Goal: Information Seeking & Learning: Learn about a topic

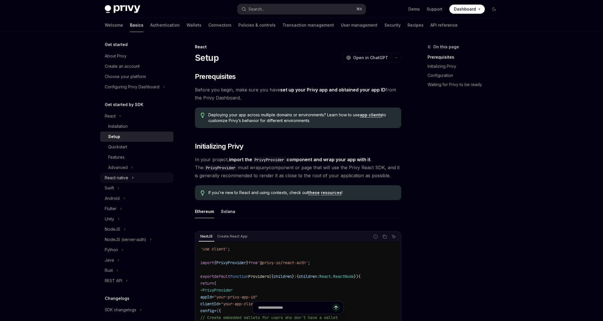
click at [135, 179] on button "React native" at bounding box center [136, 178] width 73 height 10
type textarea "*"
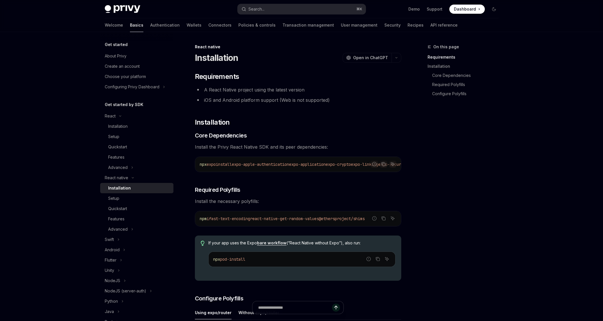
drag, startPoint x: 383, startPoint y: 164, endPoint x: 381, endPoint y: 168, distance: 4.6
click at [383, 164] on icon "Copy the contents from the code block" at bounding box center [383, 164] width 5 height 5
drag, startPoint x: 240, startPoint y: 166, endPoint x: 366, endPoint y: 164, distance: 126.2
click at [366, 164] on span "npx expo install expo-apple-authentication expo-application expo-crypto expo-li…" at bounding box center [160, 164] width 453 height 5
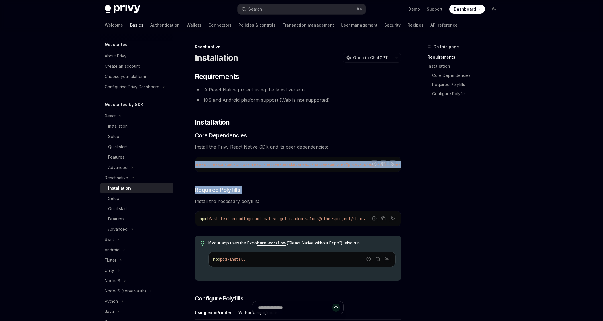
scroll to position [0, 201]
drag, startPoint x: 397, startPoint y: 169, endPoint x: 388, endPoint y: 165, distance: 10.0
click at [397, 169] on div "npx expo install expo-apple-authentication expo-application expo-crypto expo-li…" at bounding box center [298, 164] width 206 height 15
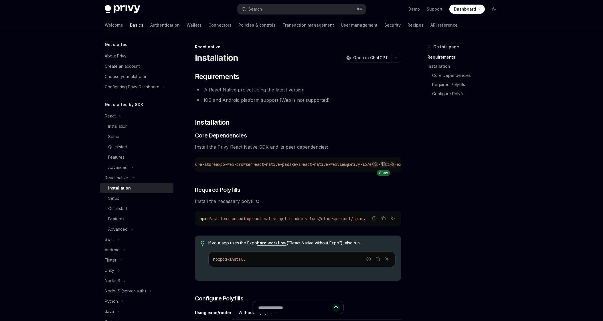
click at [381, 162] on icon "Copy the contents from the code block" at bounding box center [383, 164] width 5 height 5
click at [214, 221] on span "fast-text-encoding" at bounding box center [229, 218] width 41 height 5
click at [376, 220] on icon "Report incorrect code" at bounding box center [374, 219] width 4 height 4
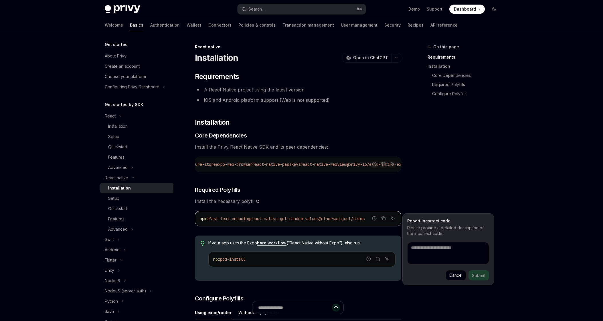
type textarea "*"
drag, startPoint x: 389, startPoint y: 203, endPoint x: 388, endPoint y: 211, distance: 7.2
click at [389, 203] on span "Install the necessary polyfills:" at bounding box center [298, 201] width 206 height 8
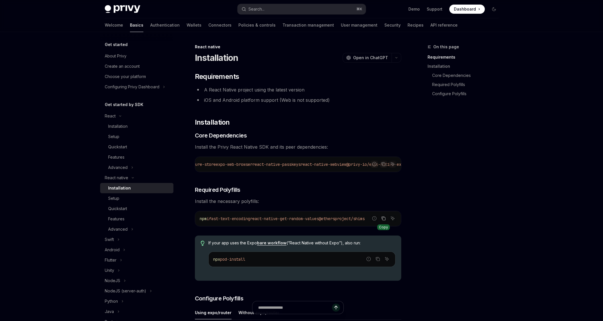
click at [384, 221] on icon "Copy the contents from the code block" at bounding box center [383, 218] width 5 height 5
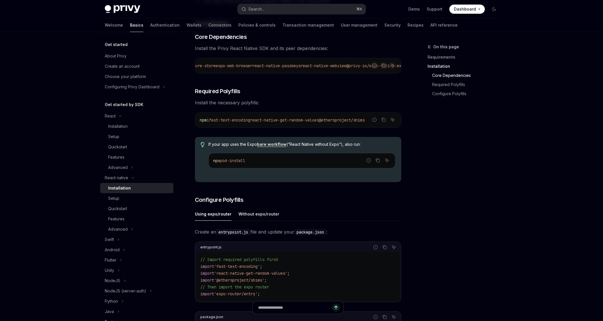
scroll to position [178, 0]
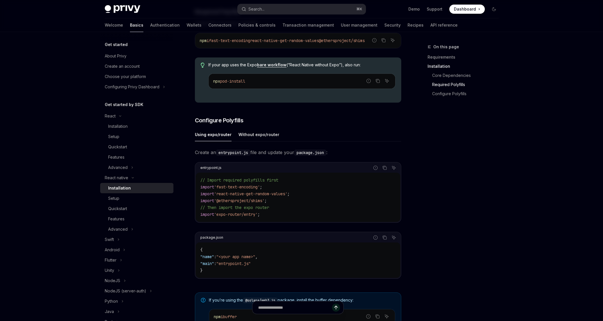
click at [280, 215] on code "// Import required polyfills first import 'fast-text-encoding' ; import 'react-…" at bounding box center [297, 197] width 195 height 41
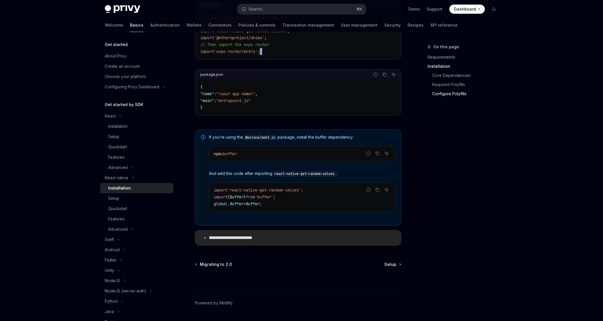
scroll to position [361, 0]
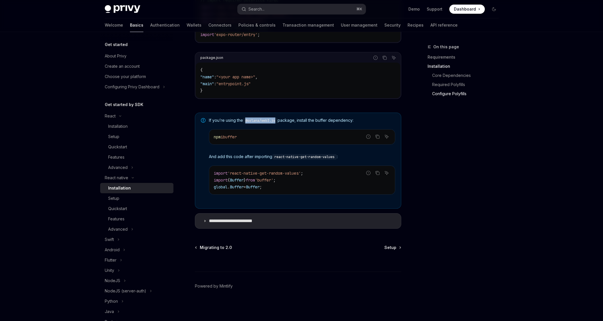
drag, startPoint x: 277, startPoint y: 122, endPoint x: 246, endPoint y: 122, distance: 31.2
click at [246, 122] on code "@solana/web3.js" at bounding box center [260, 121] width 35 height 6
copy code "@solana/web3.js"
click at [278, 217] on summary "**********" at bounding box center [298, 221] width 206 height 15
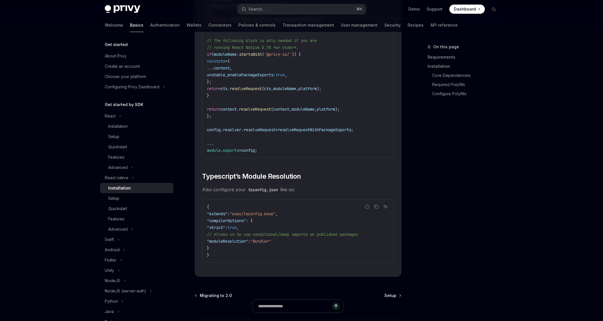
scroll to position [923, 0]
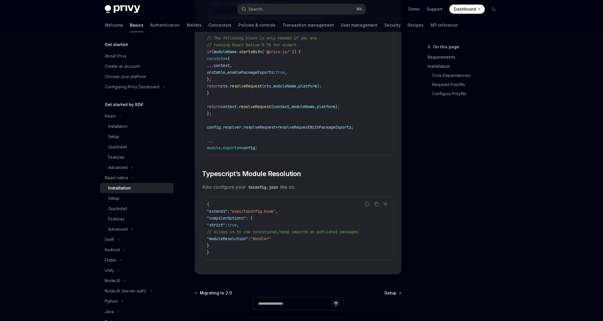
click at [243, 242] on span ""moduleResolution"" at bounding box center [227, 238] width 41 height 5
copy span "moduleResolution"
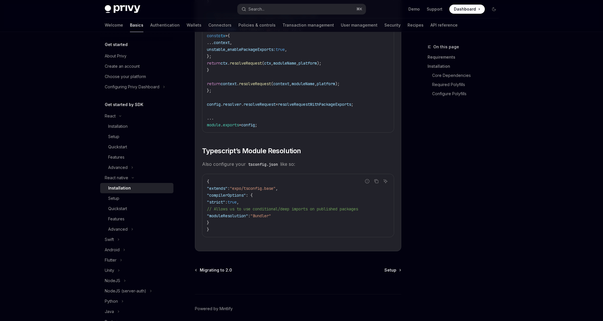
scroll to position [974, 0]
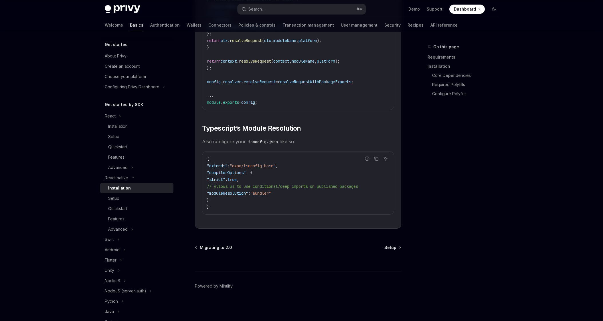
click at [395, 251] on div at bounding box center [298, 261] width 206 height 21
click at [389, 247] on span "Setup" at bounding box center [390, 248] width 12 height 6
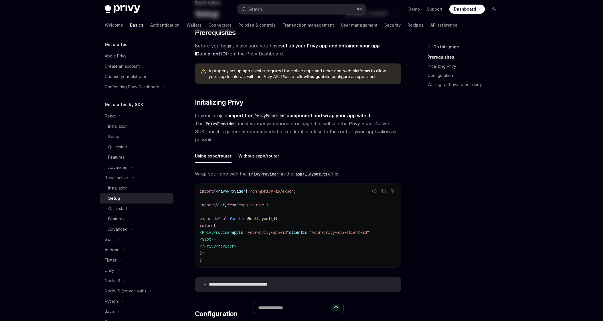
scroll to position [47, 0]
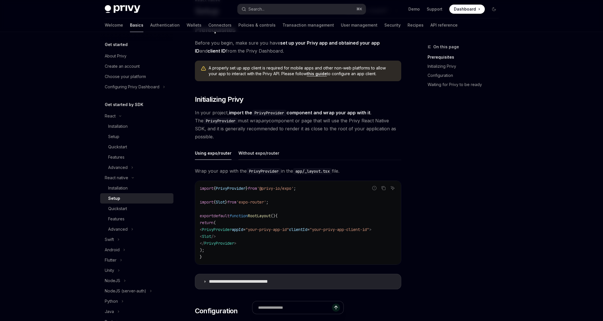
click at [264, 154] on div "Without expo/router" at bounding box center [258, 153] width 41 height 13
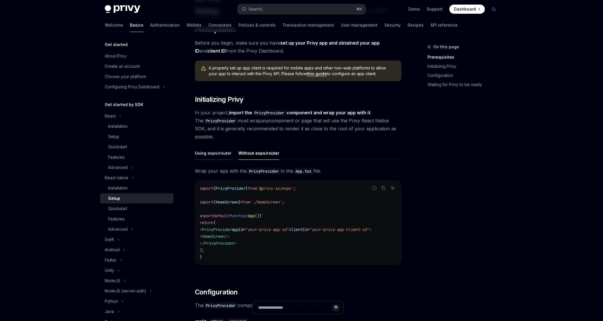
click at [218, 155] on div "Using expo/router" at bounding box center [213, 153] width 37 height 13
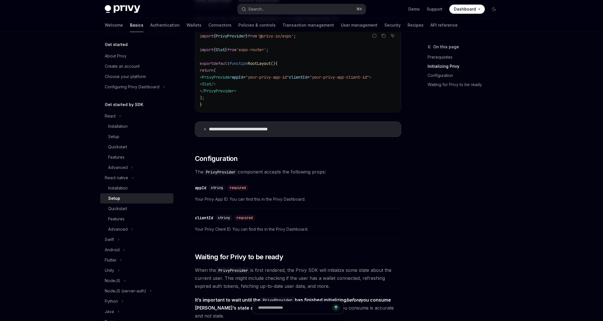
scroll to position [209, 0]
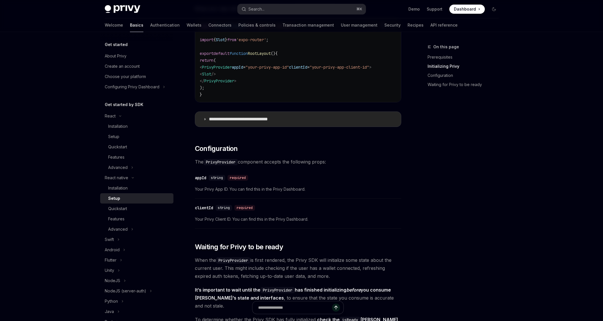
click at [255, 119] on p "**********" at bounding box center [247, 119] width 77 height 6
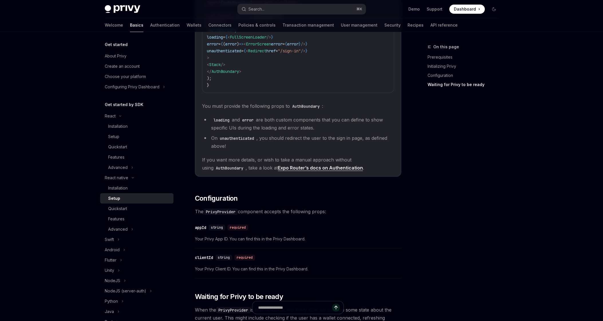
scroll to position [545, 0]
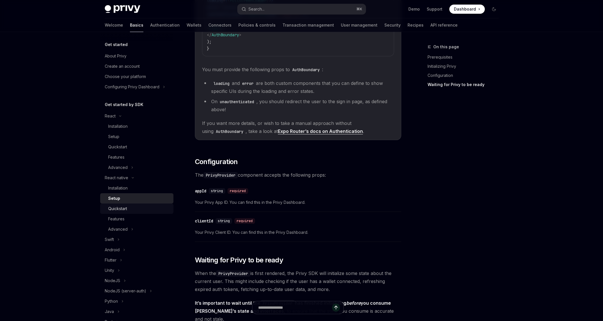
click at [134, 207] on div "Quickstart" at bounding box center [139, 208] width 62 height 7
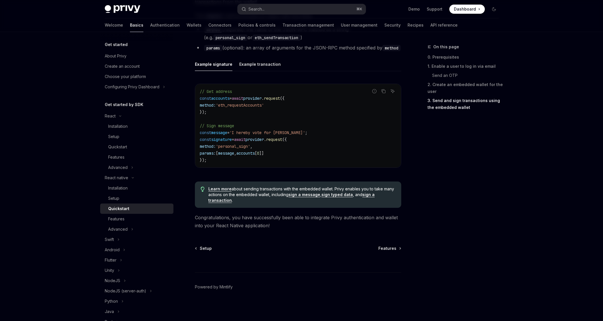
scroll to position [804, 0]
click at [116, 220] on div "Features" at bounding box center [116, 219] width 16 height 7
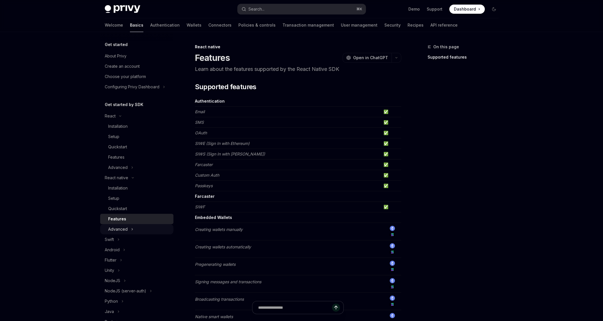
click at [125, 229] on div "Advanced" at bounding box center [117, 229] width 19 height 7
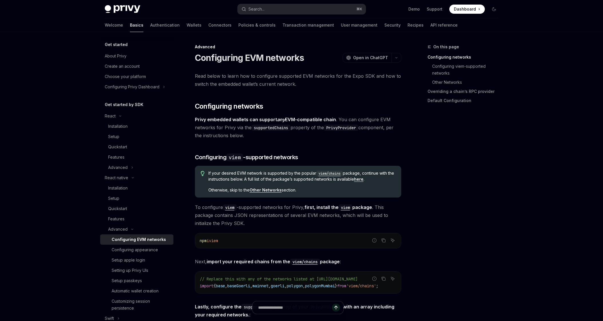
scroll to position [1, 0]
click at [158, 258] on div "Setup apple login" at bounding box center [141, 259] width 58 height 7
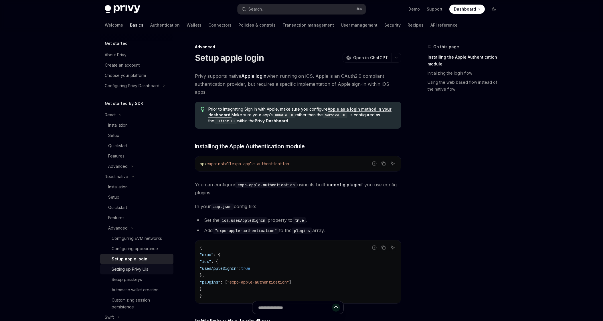
click at [154, 267] on div "Setting up Privy UIs" at bounding box center [141, 269] width 58 height 7
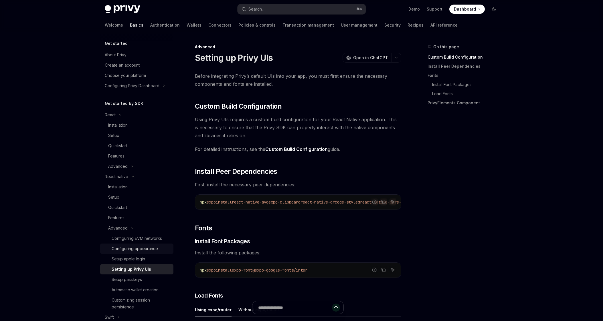
click at [150, 251] on div "Configuring appearance" at bounding box center [135, 249] width 46 height 7
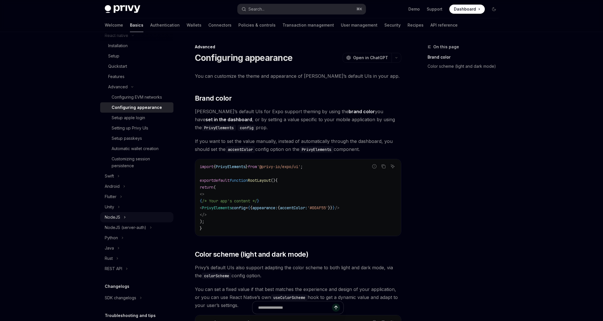
scroll to position [149, 0]
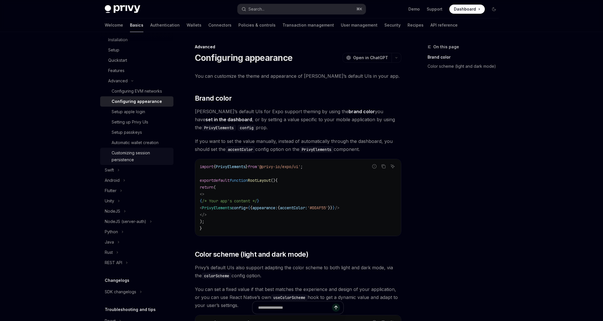
click at [141, 153] on div "Customizing session persistence" at bounding box center [141, 157] width 58 height 14
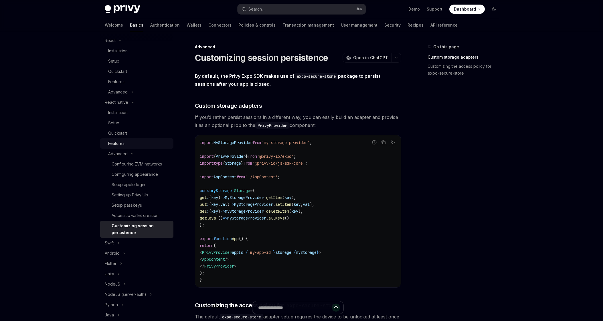
scroll to position [13, 0]
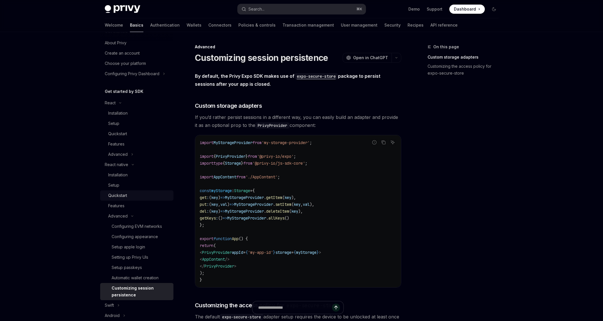
click at [133, 199] on div "Quickstart" at bounding box center [139, 195] width 62 height 7
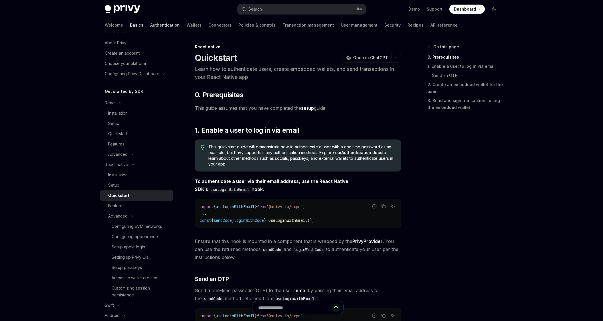
click at [150, 26] on link "Authentication" at bounding box center [164, 25] width 29 height 14
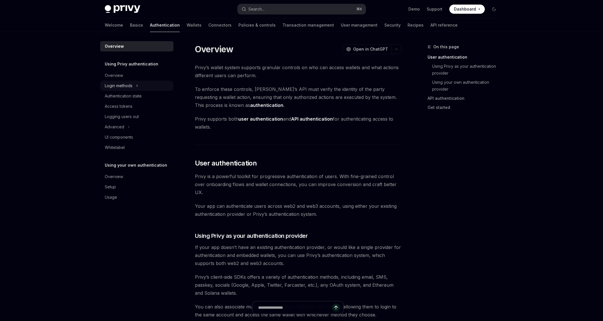
click at [139, 82] on button "Login methods" at bounding box center [136, 86] width 73 height 10
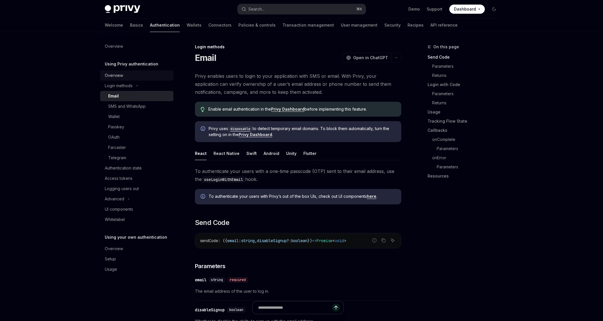
click at [138, 76] on div "Overview" at bounding box center [137, 75] width 65 height 7
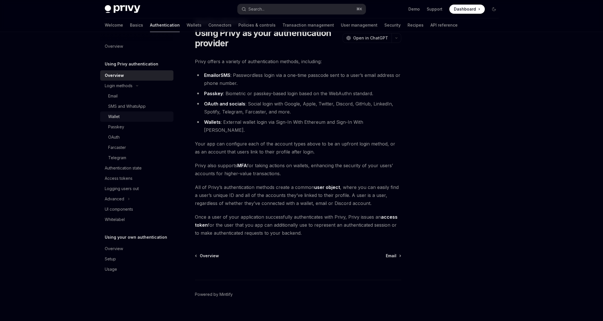
scroll to position [25, 0]
click at [137, 165] on div "Authentication state" at bounding box center [123, 168] width 37 height 7
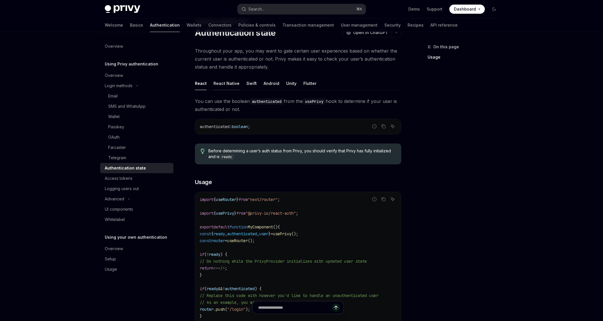
click at [229, 81] on div "React Native" at bounding box center [226, 83] width 26 height 13
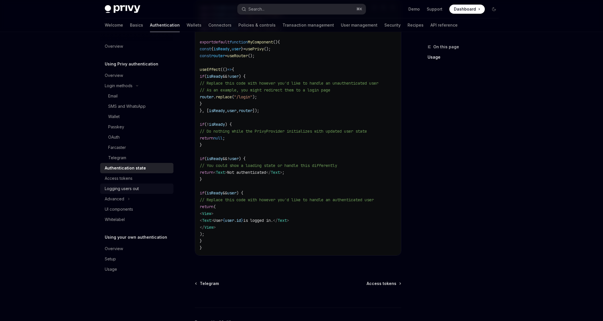
scroll to position [199, 0]
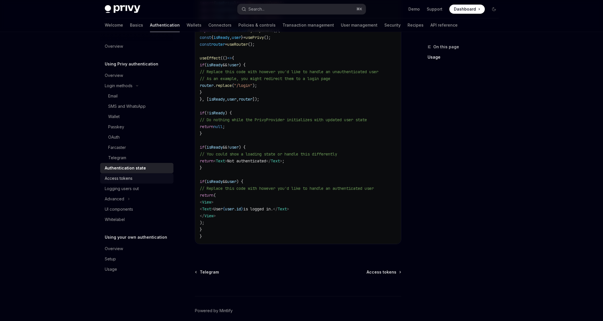
click at [148, 182] on link "Access tokens" at bounding box center [136, 178] width 73 height 10
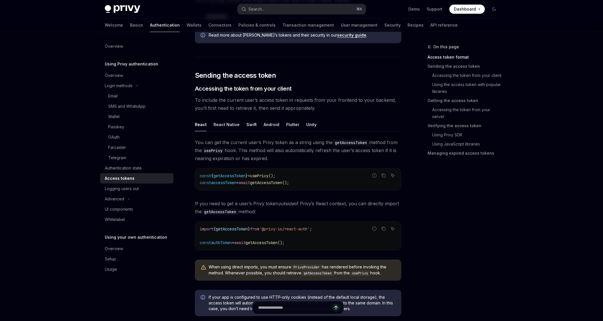
scroll to position [133, 0]
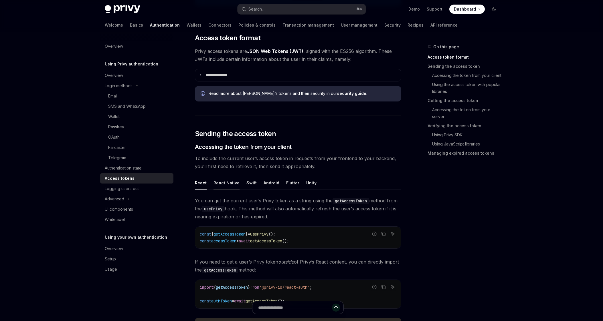
click at [226, 182] on div "React Native" at bounding box center [226, 182] width 26 height 13
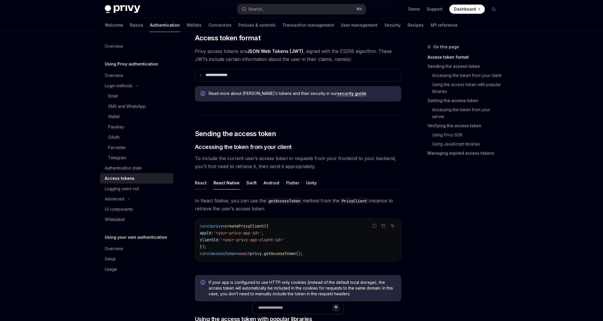
click at [200, 186] on div "React" at bounding box center [201, 182] width 12 height 13
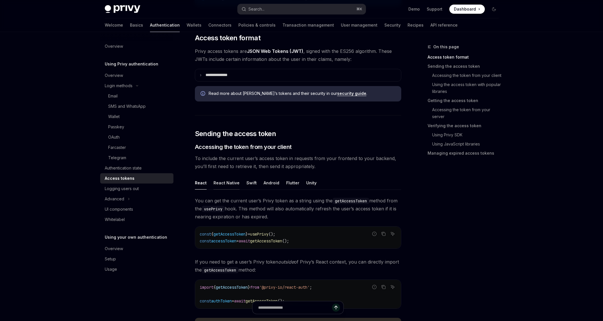
click at [223, 181] on div "React Native" at bounding box center [226, 182] width 26 height 13
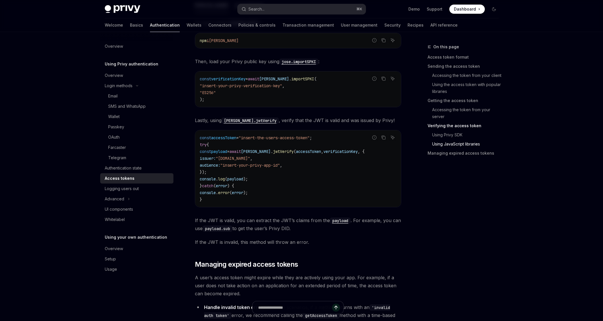
scroll to position [1290, 0]
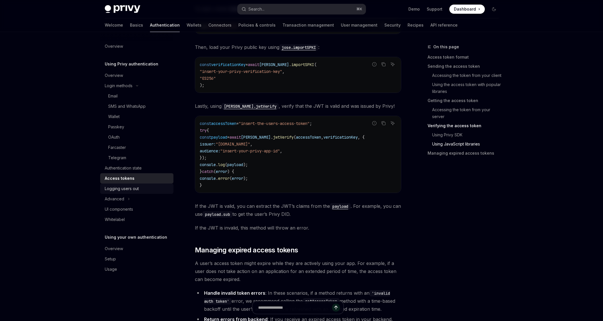
click at [130, 187] on div "Logging users out" at bounding box center [122, 188] width 34 height 7
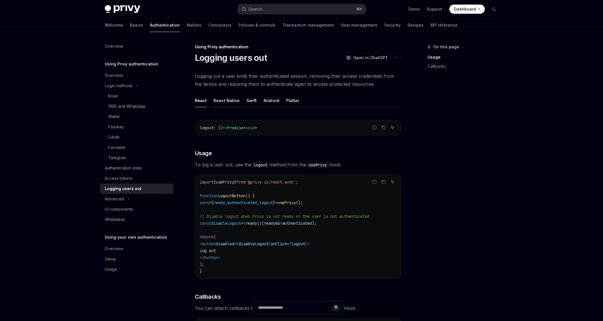
click at [216, 96] on div "React Native" at bounding box center [226, 100] width 26 height 13
type textarea "*"
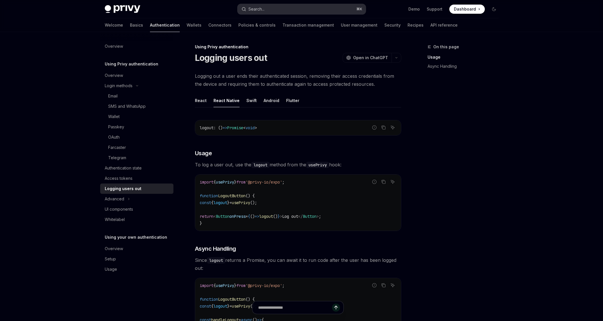
click at [264, 13] on button "Search... ⌘ K" at bounding box center [302, 9] width 128 height 10
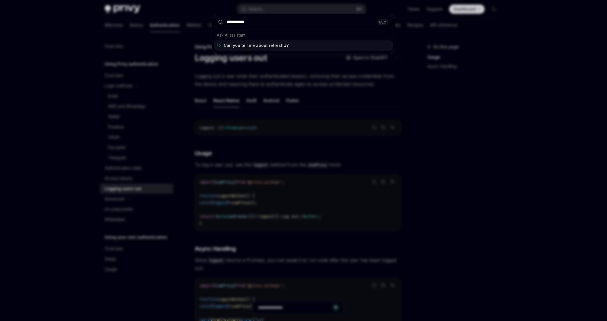
type input "**********"
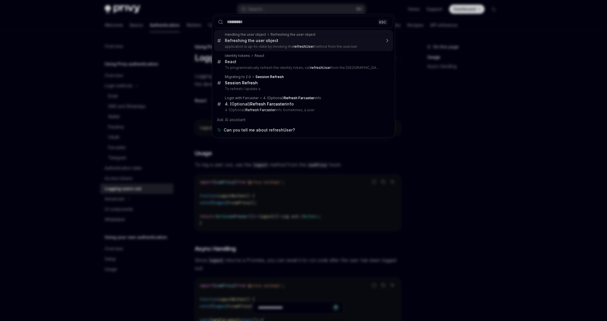
type textarea "*"
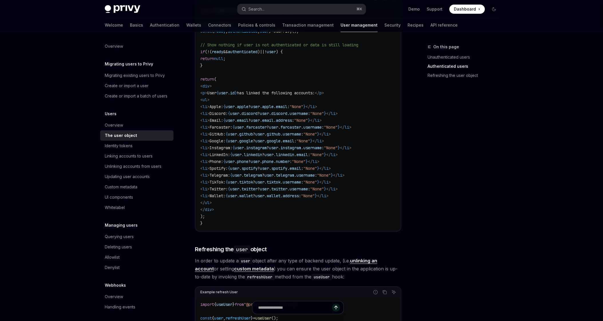
scroll to position [540, 0]
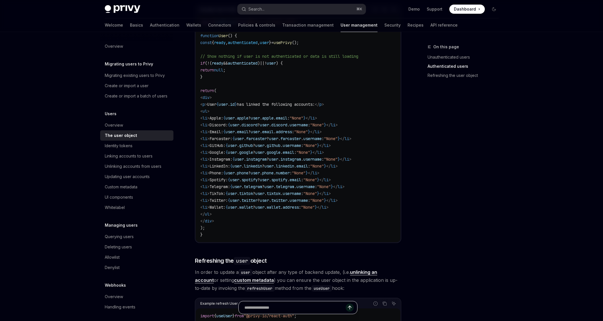
click at [302, 307] on input "Ask a question..." at bounding box center [294, 308] width 101 height 13
type input "**********"
type textarea "*"
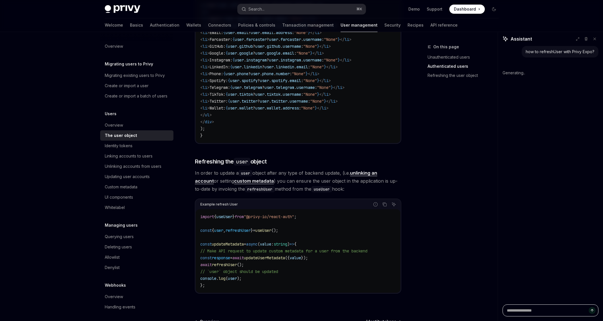
scroll to position [652, 0]
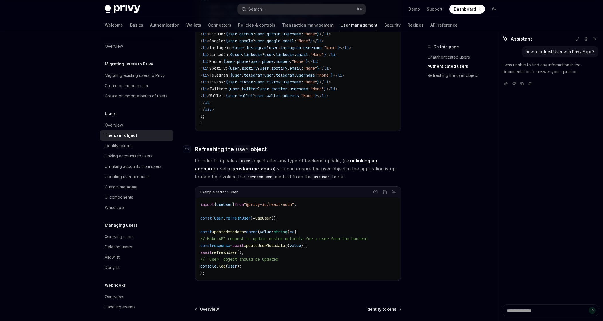
click at [322, 153] on h3 "​ Refreshing the user object" at bounding box center [298, 149] width 206 height 8
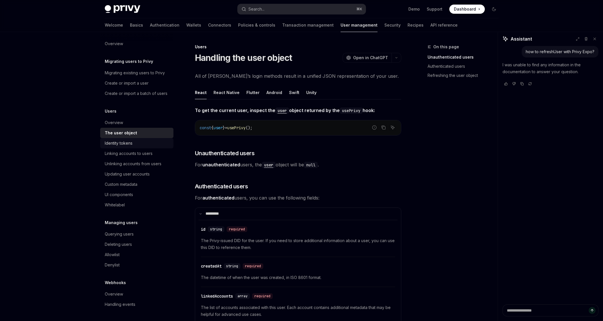
scroll to position [0, 0]
click at [186, 28] on link "Wallets" at bounding box center [193, 25] width 15 height 14
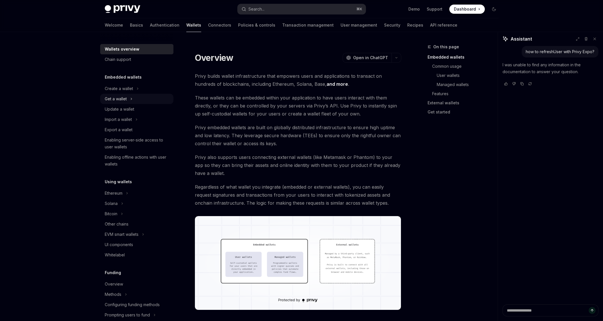
click at [131, 96] on icon "Toggle Get a wallet section" at bounding box center [131, 99] width 2 height 7
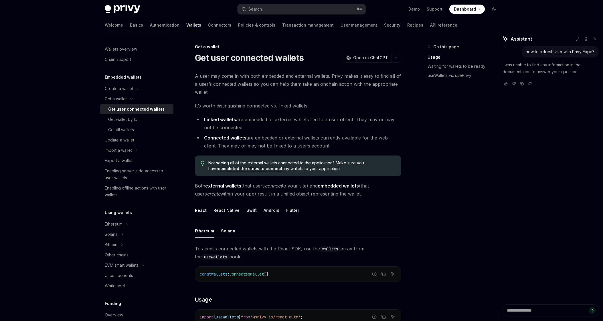
click at [228, 210] on div "React Native" at bounding box center [226, 210] width 26 height 13
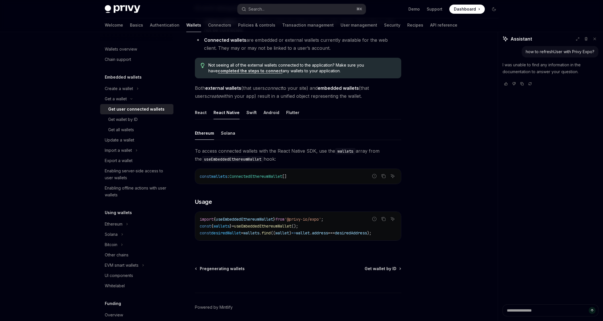
scroll to position [100, 0]
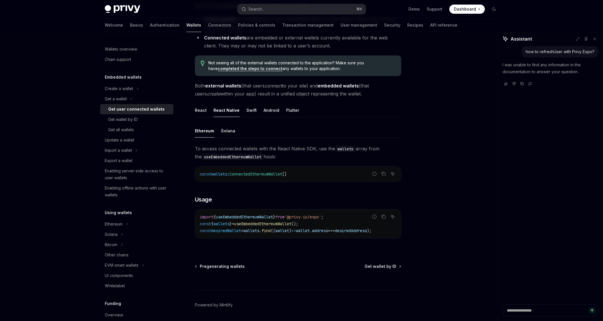
click at [297, 219] on span "'@privy-io/expo'" at bounding box center [302, 217] width 37 height 5
copy code "import { useEmbeddedEthereumWallet } from '@privy-io/expo' ;"
click at [229, 225] on span "wallets" at bounding box center [221, 223] width 16 height 5
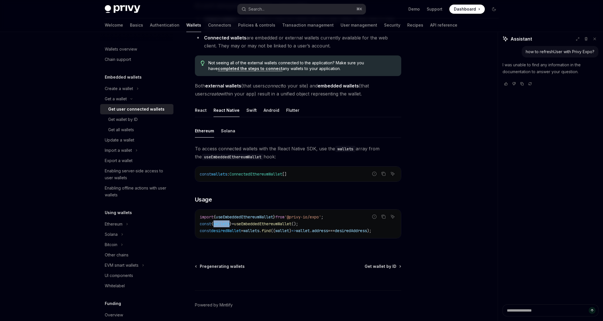
click at [229, 225] on span "wallets" at bounding box center [221, 223] width 16 height 5
copy code "const { wallets } = useEmbeddedEthereumWallet ();"
click at [145, 123] on link "Get wallet by ID" at bounding box center [136, 119] width 73 height 10
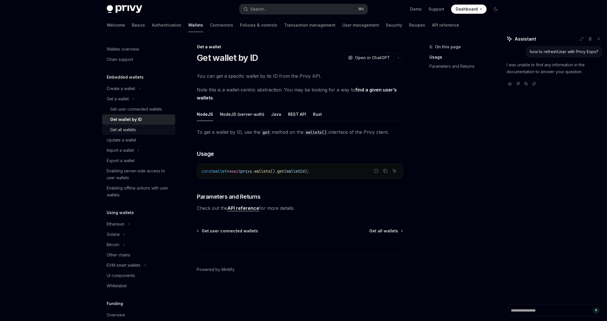
click at [160, 129] on div "Get all wallets" at bounding box center [141, 129] width 62 height 7
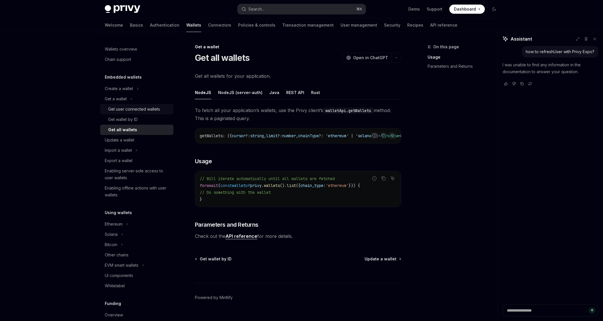
click at [133, 108] on div "Get user connected wallets" at bounding box center [134, 109] width 52 height 7
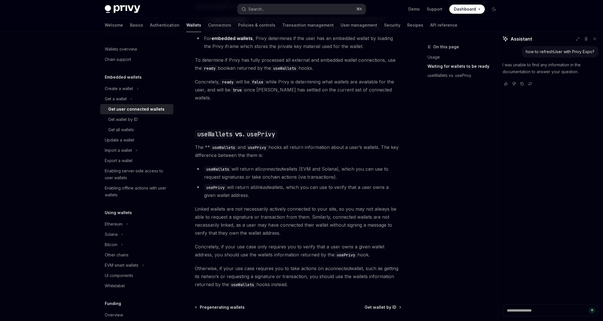
scroll to position [443, 0]
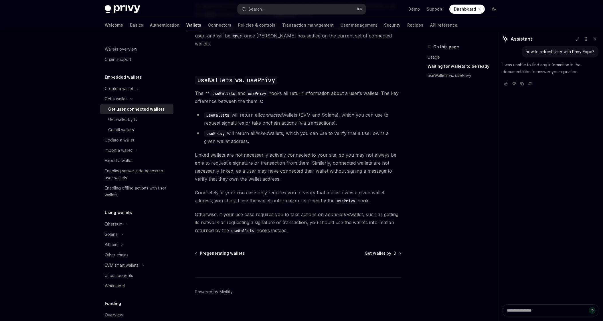
click at [395, 256] on div at bounding box center [298, 266] width 206 height 21
click at [393, 251] on span "Get wallet by ID" at bounding box center [381, 254] width 32 height 6
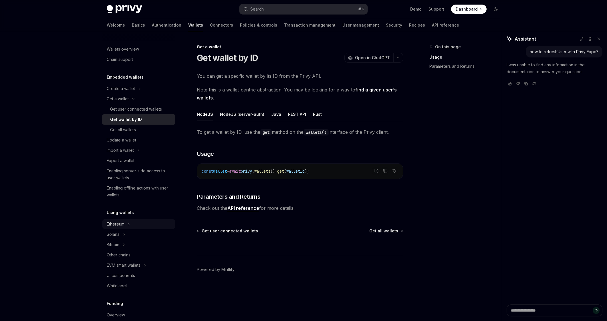
click at [141, 225] on button "Ethereum" at bounding box center [138, 224] width 73 height 10
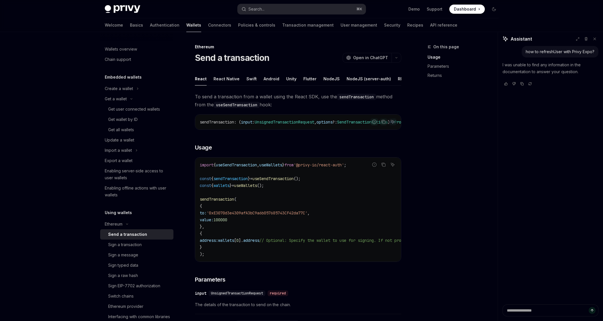
drag, startPoint x: 135, startPoint y: 223, endPoint x: 141, endPoint y: 209, distance: 14.4
click at [135, 223] on button "Ethereum" at bounding box center [136, 224] width 73 height 10
click at [128, 45] on link "Wallets overview" at bounding box center [136, 49] width 73 height 10
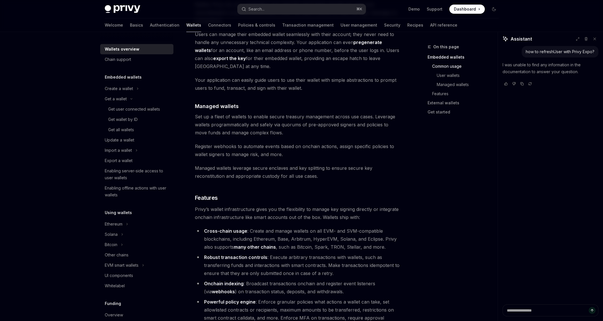
scroll to position [581, 0]
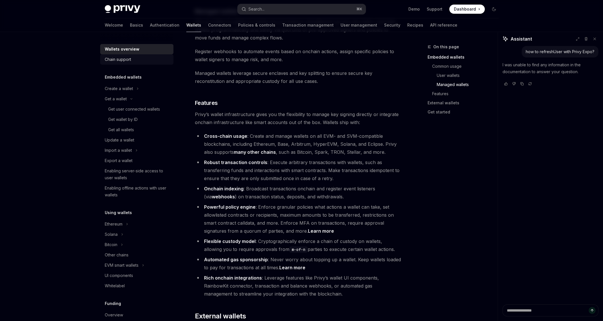
click at [126, 59] on div "Chain support" at bounding box center [118, 59] width 26 height 7
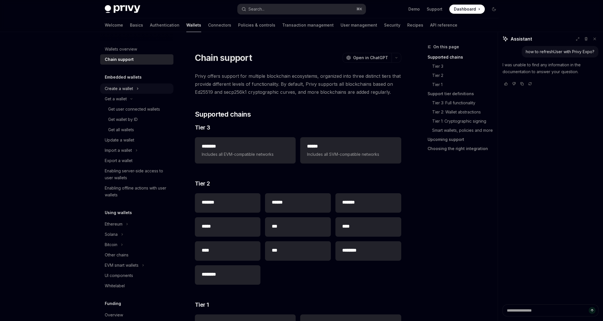
click at [126, 88] on div "Create a wallet" at bounding box center [119, 88] width 28 height 7
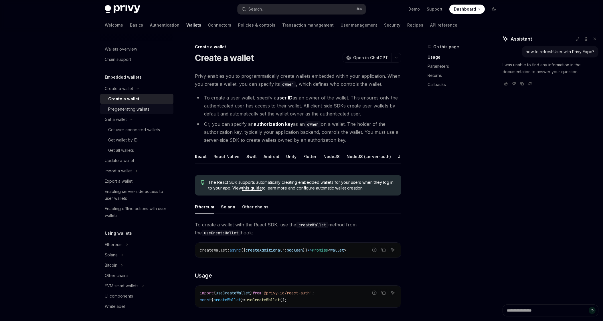
click at [131, 109] on div "Pregenerating wallets" at bounding box center [128, 109] width 41 height 7
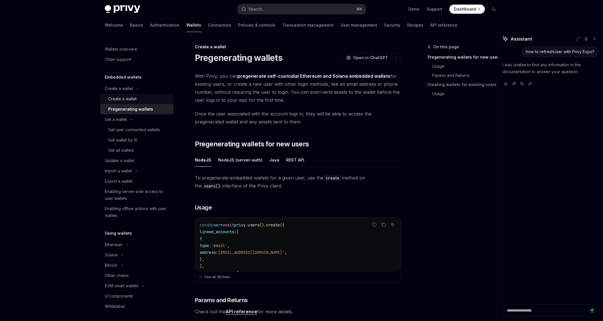
click at [130, 98] on div "Create a wallet" at bounding box center [122, 99] width 28 height 7
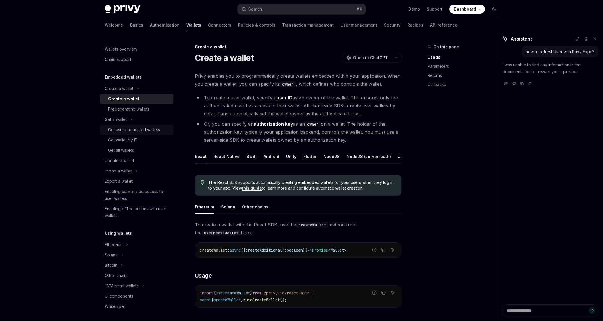
click at [132, 127] on div "Get user connected wallets" at bounding box center [134, 129] width 52 height 7
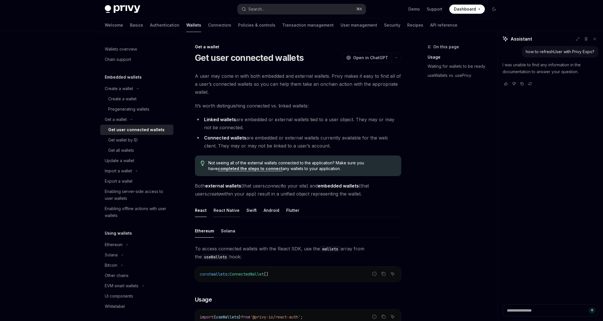
click at [232, 209] on div "React Native" at bounding box center [226, 210] width 26 height 13
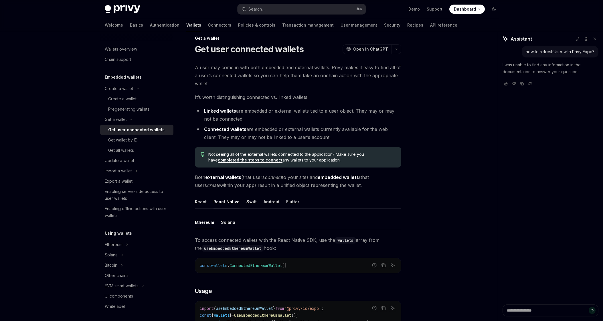
scroll to position [94, 0]
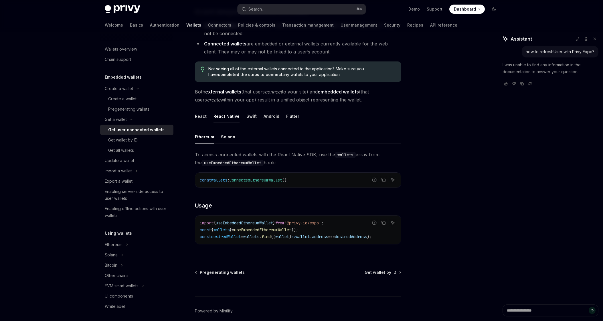
click at [206, 115] on ul "React React Native Swift Android Flutter" at bounding box center [298, 117] width 206 height 14
click at [204, 116] on div "React" at bounding box center [201, 116] width 12 height 13
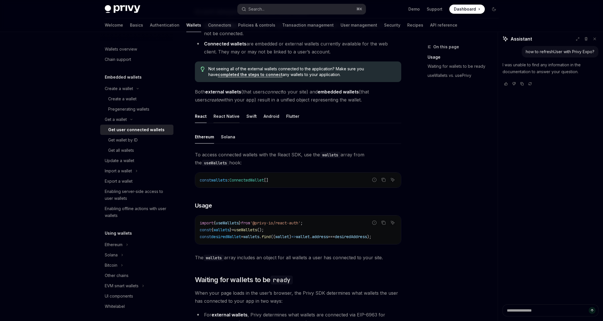
click at [222, 118] on div "React Native" at bounding box center [226, 116] width 26 height 13
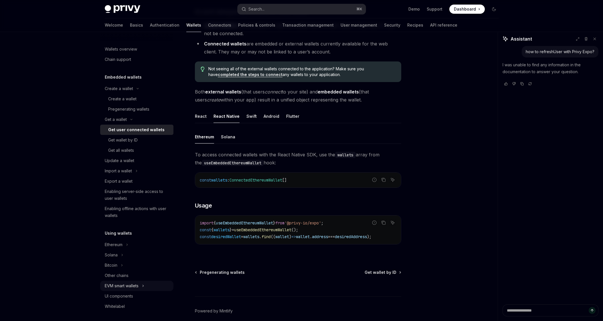
click at [156, 283] on button "EVM smart wallets" at bounding box center [136, 286] width 73 height 10
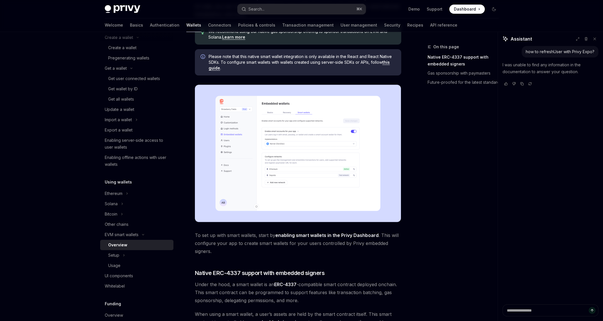
scroll to position [88, 0]
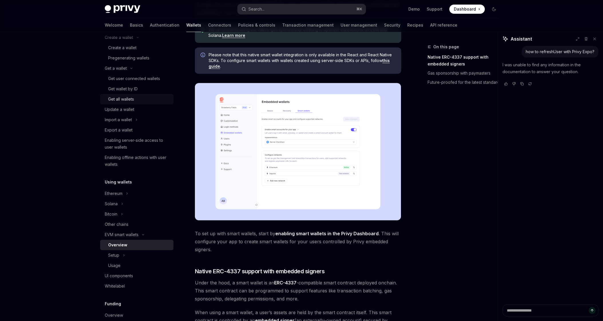
click at [127, 100] on div "Get all wallets" at bounding box center [121, 99] width 26 height 7
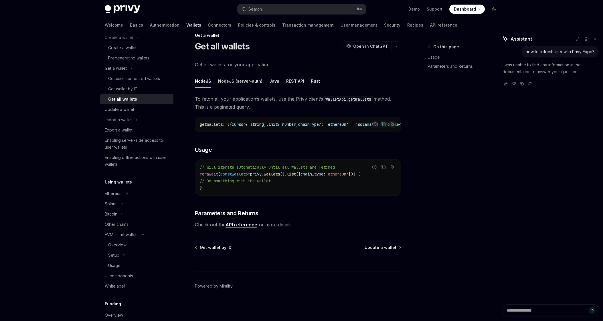
scroll to position [14, 0]
click at [251, 80] on div "NodeJS (server-auth)" at bounding box center [240, 80] width 44 height 13
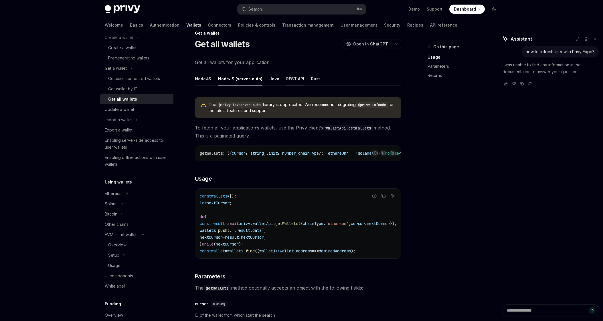
click at [286, 79] on div "REST API" at bounding box center [295, 78] width 18 height 13
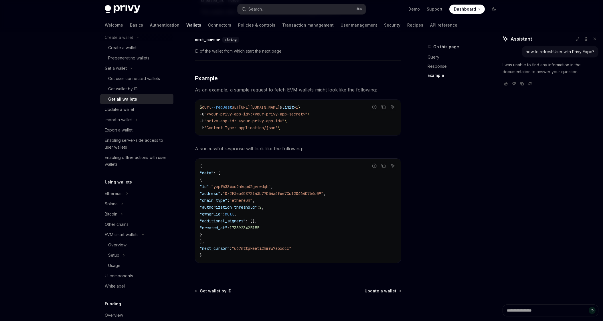
scroll to position [525, 0]
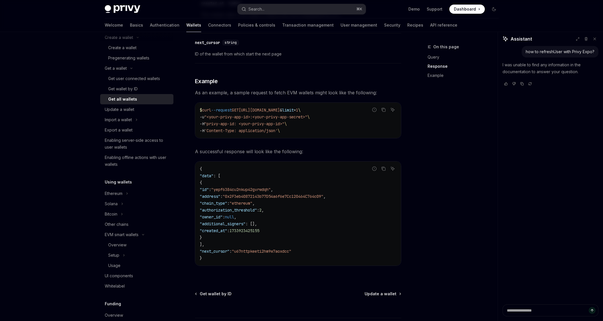
drag, startPoint x: 302, startPoint y: 132, endPoint x: 205, endPoint y: 109, distance: 99.5
click at [205, 109] on code "$ curl --request GET [URL][DOMAIN_NAME] & limit = 1 \ -u "<your-privy-app-id>:<…" at bounding box center [298, 120] width 197 height 27
copy code "curl --request GET [URL][DOMAIN_NAME] & limit = 1 \ -u "<your-privy-app-id>:<yo…"
click at [312, 209] on code "{ "data" : [ { "id" : "yepf6384cu2nkup42gvrwdqh" , "address" : "0x2F3eb40872143…" at bounding box center [298, 214] width 197 height 96
click at [227, 206] on span ""chain_type"" at bounding box center [213, 203] width 27 height 5
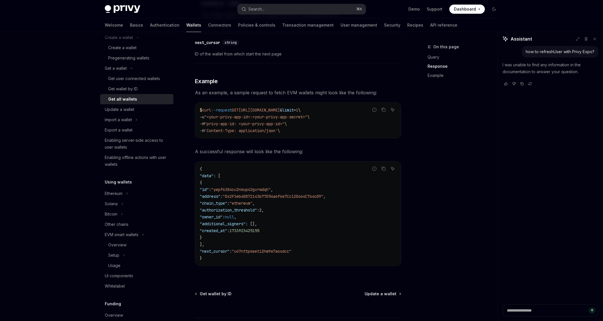
click at [227, 206] on span ""chain_type"" at bounding box center [213, 203] width 27 height 5
copy span "chain_type"
drag, startPoint x: 321, startPoint y: 136, endPoint x: 356, endPoint y: 135, distance: 34.4
click at [355, 136] on div "$ curl --request GET [URL][DOMAIN_NAME] & limit = 1 \ -u "<your-privy-app-id>:<…" at bounding box center [298, 120] width 206 height 35
drag, startPoint x: 344, startPoint y: 78, endPoint x: 346, endPoint y: 75, distance: 3.3
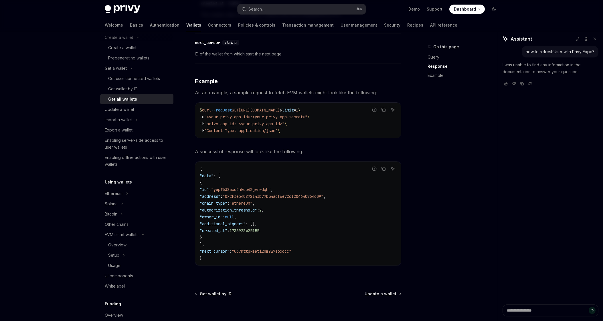
click at [344, 77] on h3 "​ Example" at bounding box center [298, 81] width 206 height 8
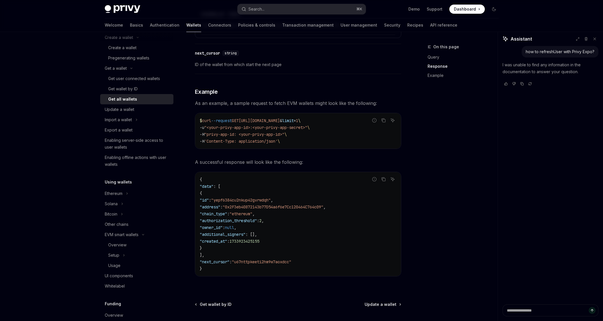
click at [371, 101] on span "As an example, a sample request to fetch EVM wallets might look like the follow…" at bounding box center [298, 103] width 206 height 8
click at [253, 227] on code "{ "data" : [ { "id" : "yepf6384cu2nkup42gvrwdqh" , "address" : "0x2F3eb40872143…" at bounding box center [298, 224] width 197 height 96
click at [124, 228] on div "Other chains" at bounding box center [117, 224] width 24 height 7
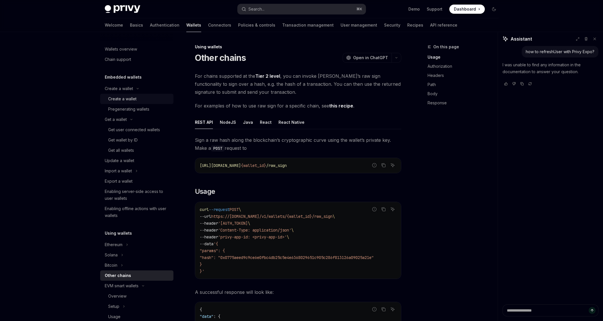
click at [131, 97] on div "Create a wallet" at bounding box center [122, 99] width 28 height 7
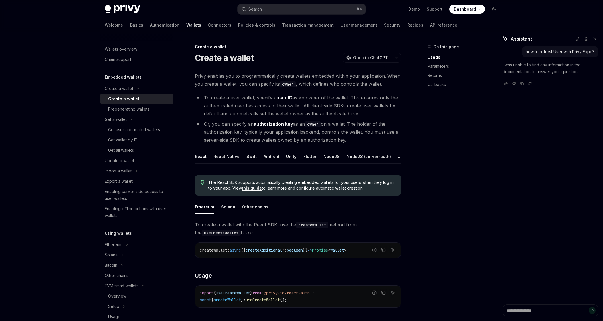
click at [217, 151] on div "React Native" at bounding box center [226, 156] width 26 height 13
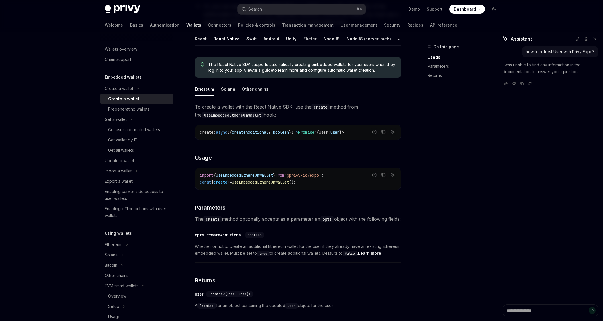
scroll to position [113, 0]
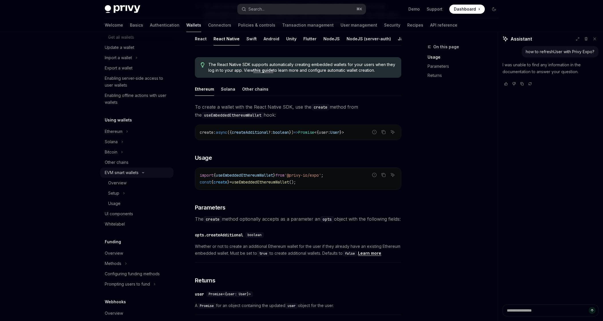
click at [141, 174] on icon "Toggle EVM smart wallets section" at bounding box center [143, 173] width 7 height 2
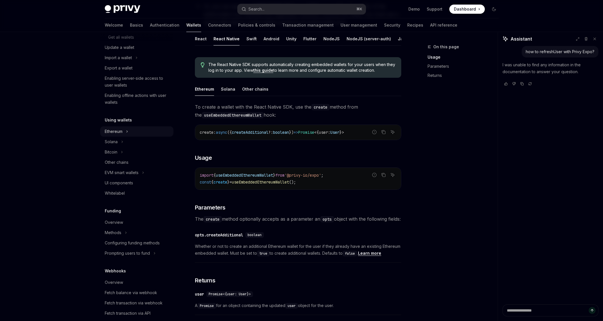
click at [124, 132] on button "Ethereum" at bounding box center [136, 131] width 73 height 10
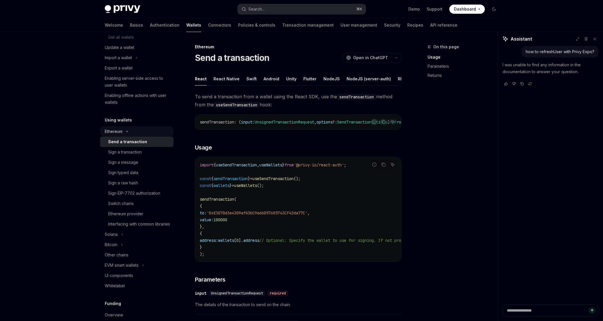
click at [123, 129] on button "Ethereum" at bounding box center [136, 131] width 73 height 10
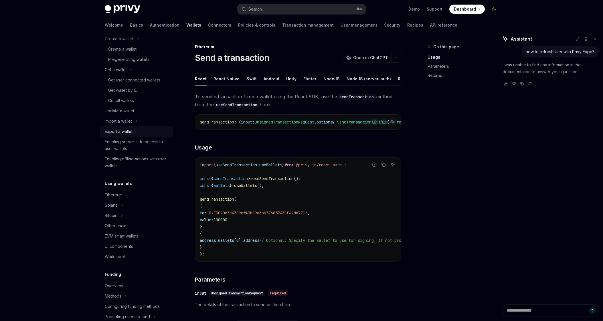
scroll to position [50, 0]
click at [134, 132] on div "Export a wallet" at bounding box center [137, 131] width 65 height 7
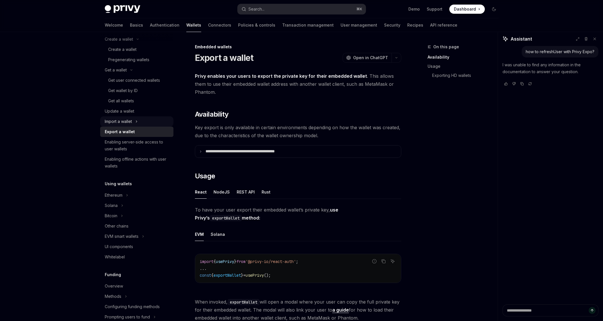
click at [133, 119] on button "Import a wallet" at bounding box center [136, 121] width 73 height 10
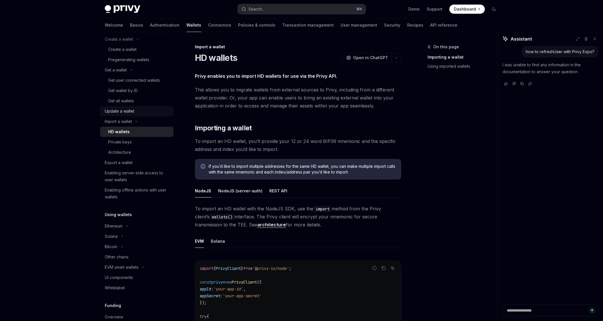
click at [134, 111] on div "Update a wallet" at bounding box center [137, 111] width 65 height 7
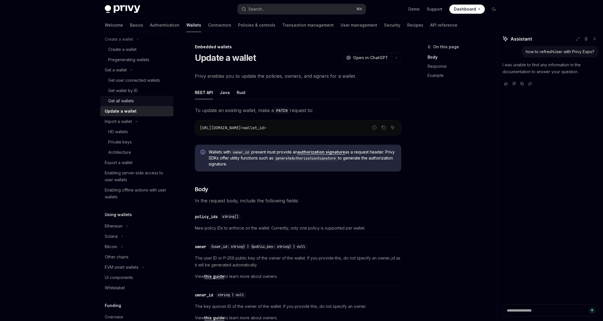
click at [136, 104] on div "Get all wallets" at bounding box center [139, 101] width 62 height 7
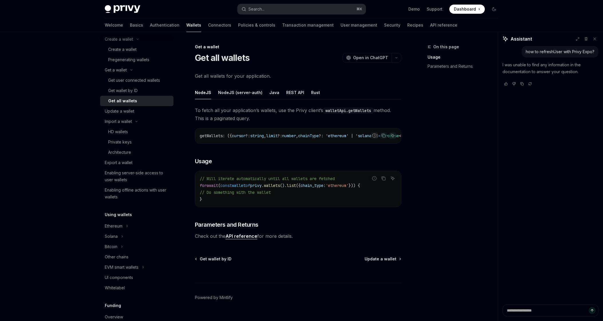
click at [138, 98] on div "Get all wallets" at bounding box center [139, 101] width 62 height 7
click at [141, 59] on div "Pregenerating wallets" at bounding box center [128, 59] width 41 height 7
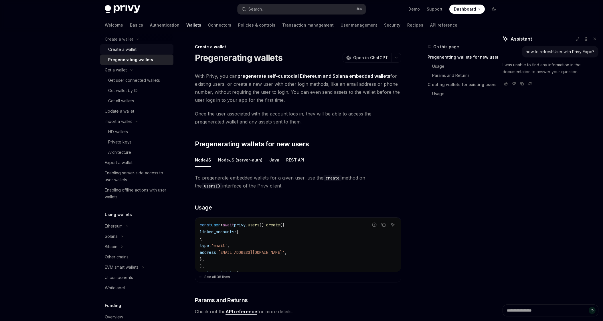
click at [141, 50] on div "Create a wallet" at bounding box center [139, 49] width 62 height 7
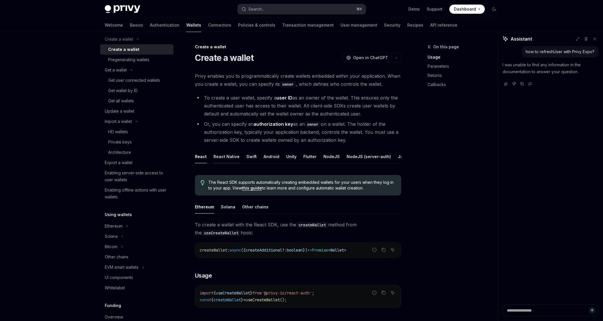
click at [223, 155] on div "React Native" at bounding box center [226, 156] width 26 height 13
click at [258, 214] on div "Other chains" at bounding box center [255, 206] width 26 height 13
type textarea "*"
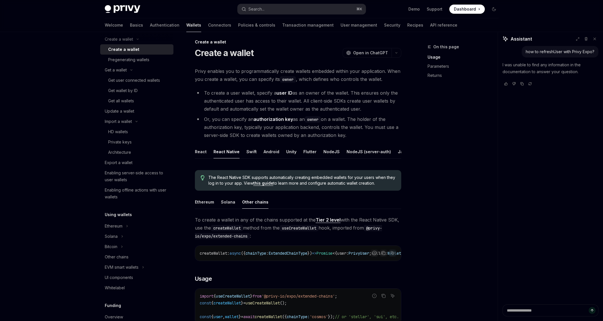
scroll to position [32, 0]
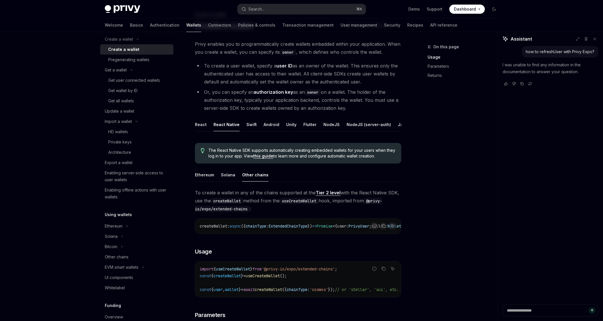
click at [300, 272] on span "'@privy-io/expo/extended-chains'" at bounding box center [298, 269] width 73 height 5
copy code "import { useCreateWallet } from '@privy-io/expo/extended-chains' ;"
click at [261, 286] on code "import { useCreateWallet } from '@privy-io/expo/extended-chains' ; const { crea…" at bounding box center [306, 279] width 213 height 27
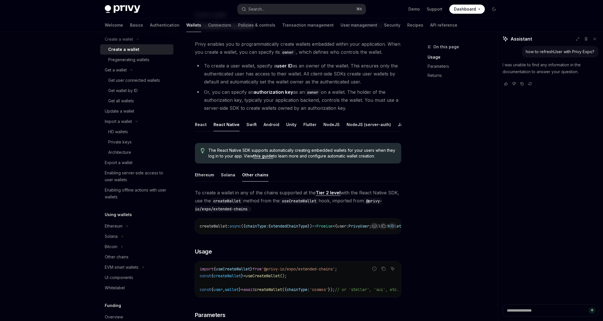
click at [261, 286] on code "import { useCreateWallet } from '@privy-io/expo/extended-chains' ; const { crea…" at bounding box center [306, 279] width 213 height 27
copy span "useCreateWallet"
click at [261, 279] on span "useCreateWallet" at bounding box center [263, 276] width 34 height 5
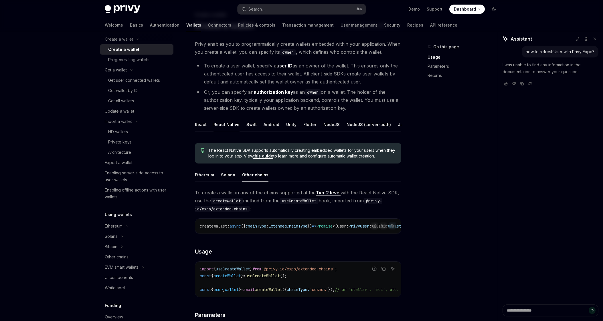
click at [414, 48] on div "On this page Usage Parameters Returns Create a wallet Create a wallet OpenAI Op…" at bounding box center [301, 280] width 403 height 560
